Goal: Check status

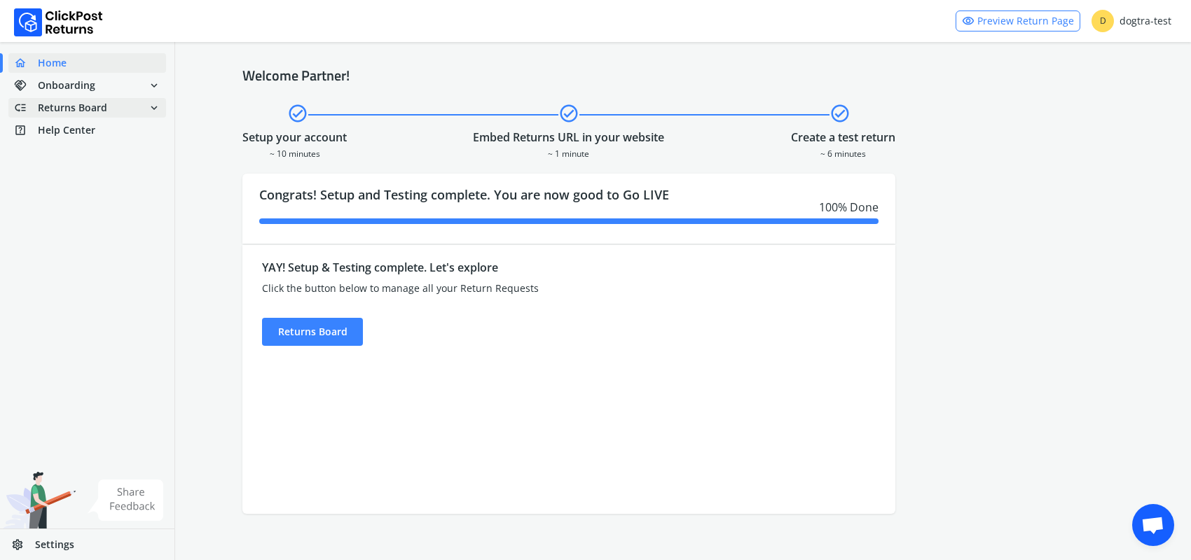
click at [86, 106] on span "Returns Board" at bounding box center [72, 108] width 69 height 14
click at [92, 130] on link "done Self shipped orders" at bounding box center [95, 133] width 174 height 20
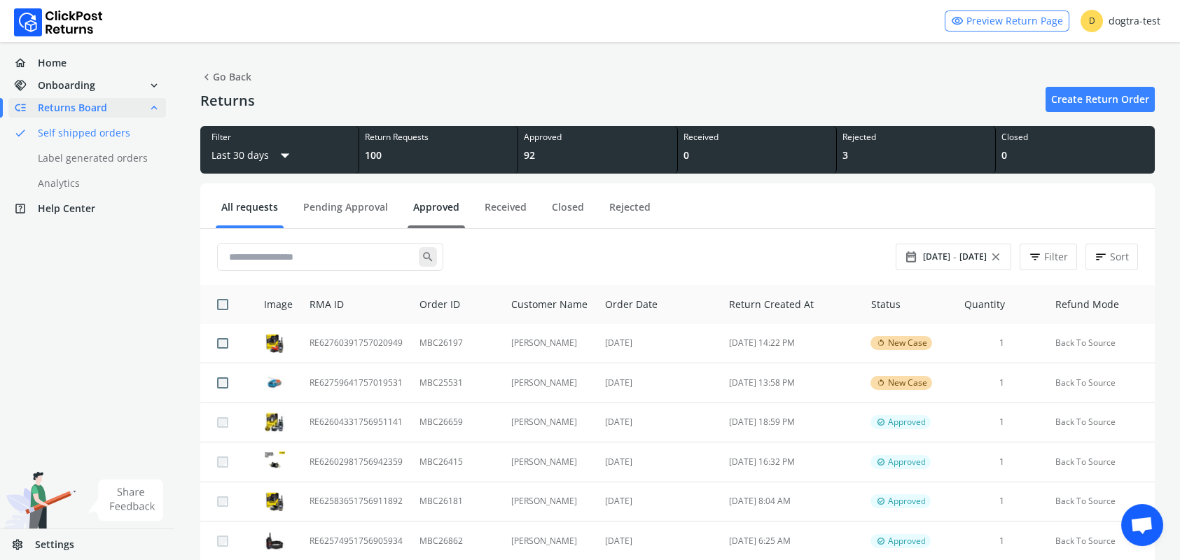
click at [429, 209] on link "Approved" at bounding box center [436, 212] width 57 height 25
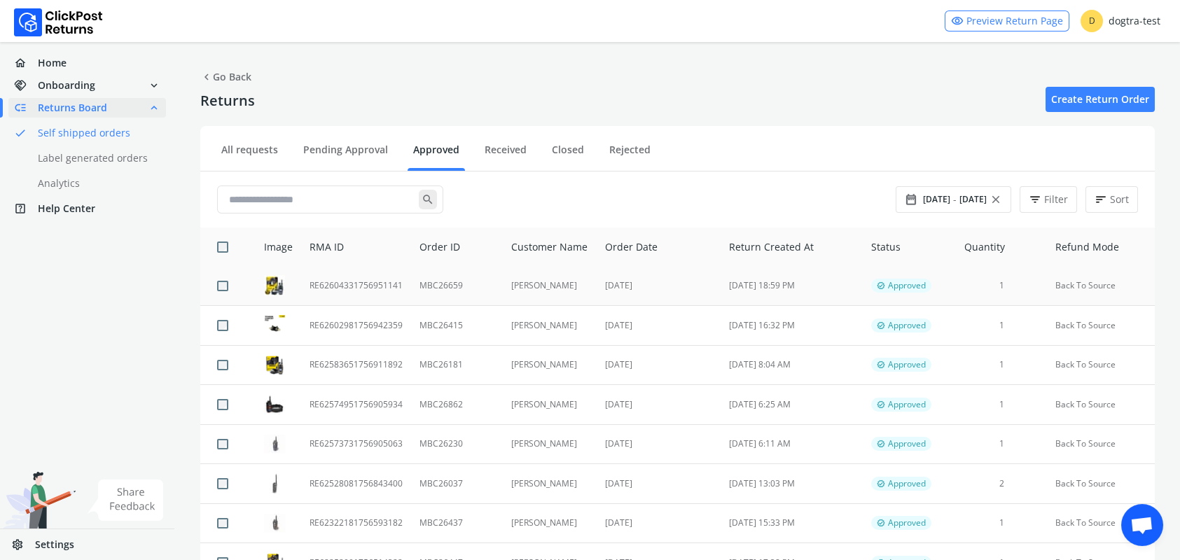
click at [380, 287] on td "RE62604331756951141" at bounding box center [356, 286] width 110 height 39
